Goal: Use online tool/utility: Utilize a website feature to perform a specific function

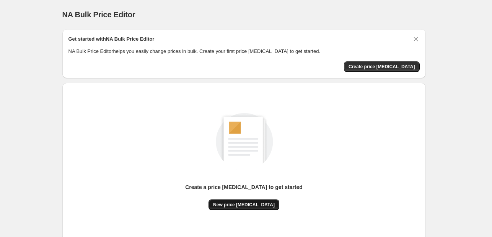
click at [256, 200] on button "New price [MEDICAL_DATA]" at bounding box center [244, 204] width 71 height 11
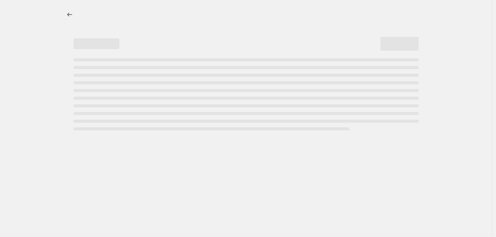
select select "percentage"
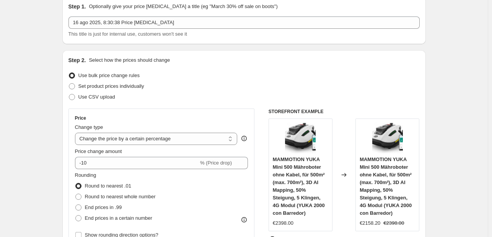
scroll to position [77, 0]
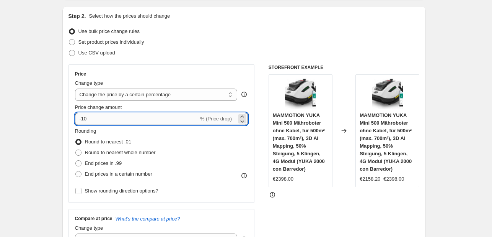
click at [196, 117] on input "-10" at bounding box center [137, 119] width 124 height 12
type input "-1"
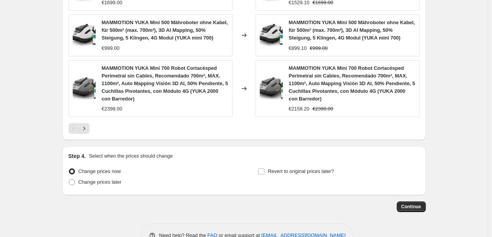
scroll to position [602, 0]
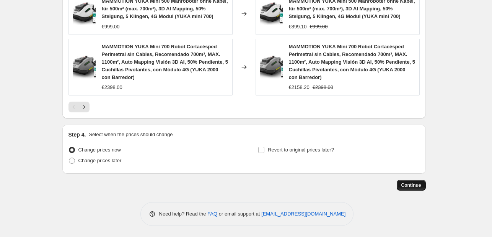
type input "-35"
click at [412, 181] on button "Continue" at bounding box center [411, 184] width 29 height 11
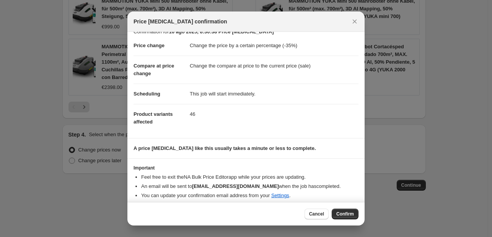
scroll to position [15, 0]
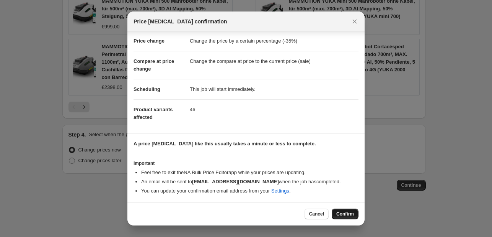
click at [343, 210] on span "Confirm" at bounding box center [345, 213] width 18 height 6
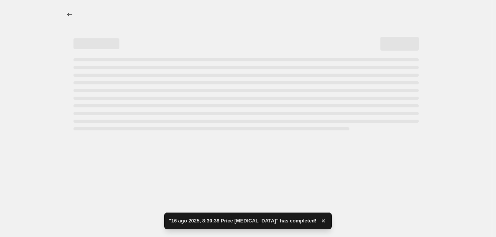
select select "percentage"
